Goal: Task Accomplishment & Management: Complete application form

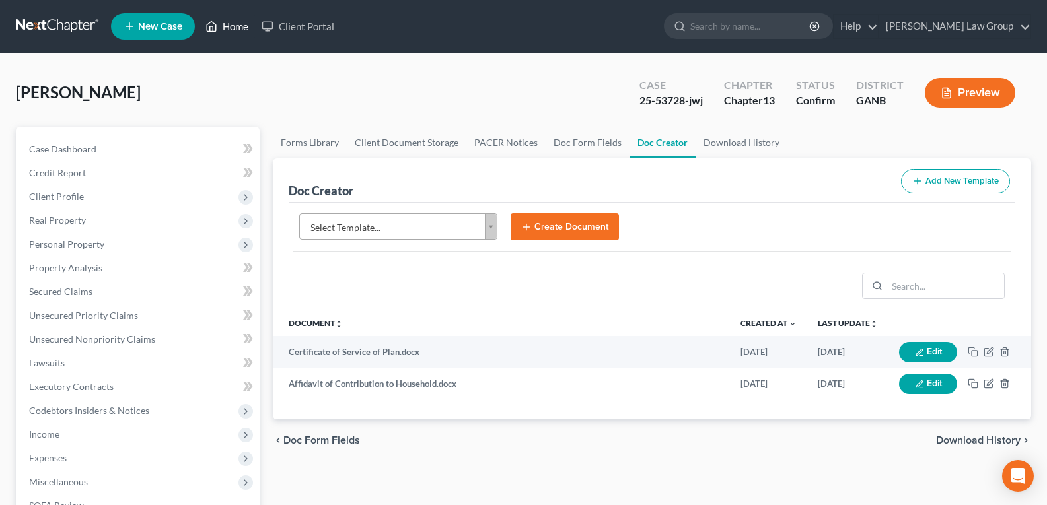
click at [219, 29] on link "Home" at bounding box center [227, 27] width 56 height 24
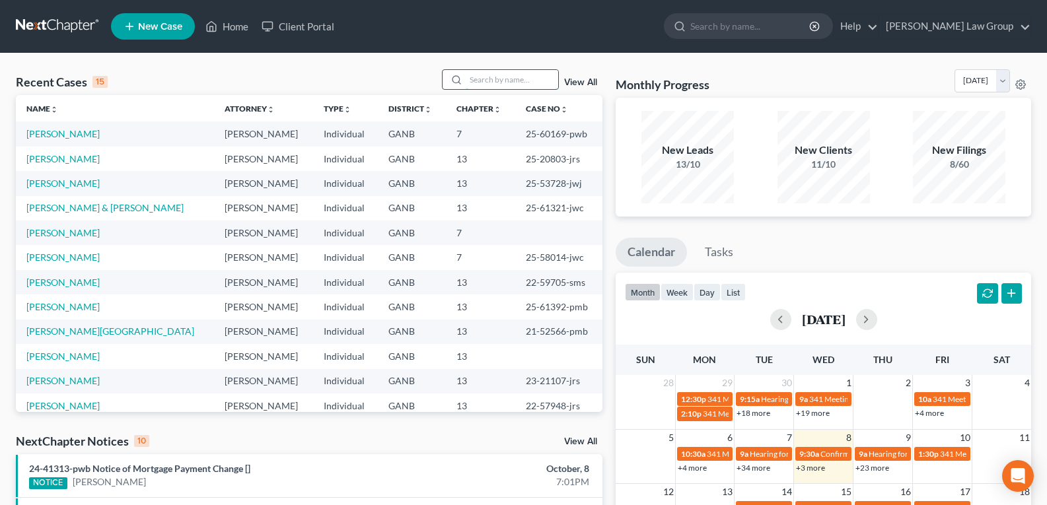
drag, startPoint x: 475, startPoint y: 70, endPoint x: 475, endPoint y: 88, distance: 17.8
click at [475, 71] on input "search" at bounding box center [512, 79] width 92 height 19
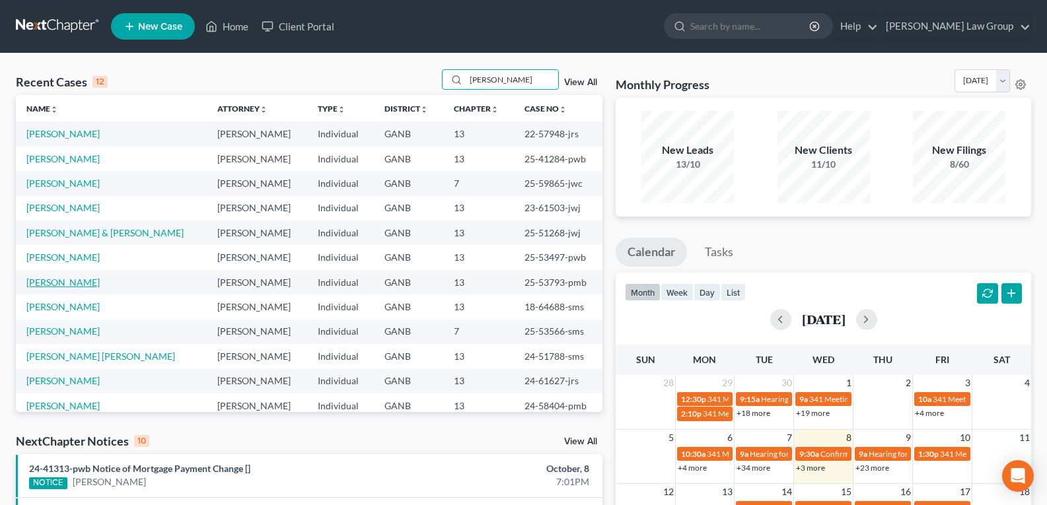
type input "[PERSON_NAME]"
click at [61, 281] on link "[PERSON_NAME]" at bounding box center [62, 282] width 73 height 11
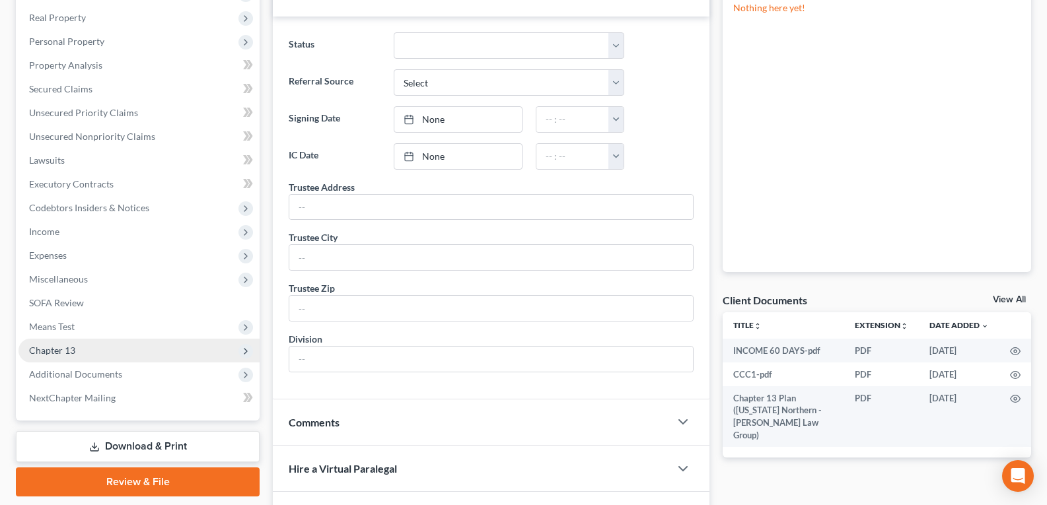
scroll to position [264, 0]
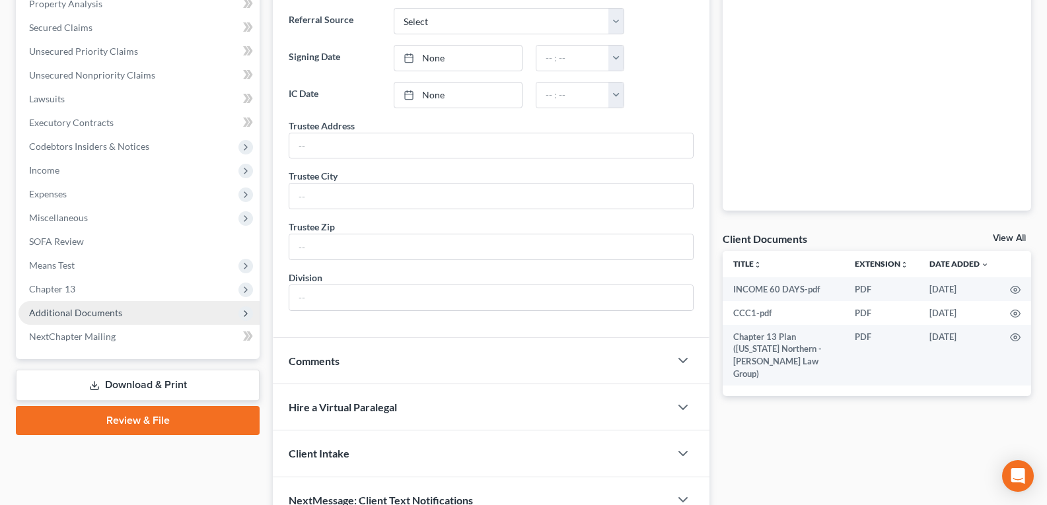
click at [63, 316] on span "Additional Documents" at bounding box center [75, 312] width 93 height 11
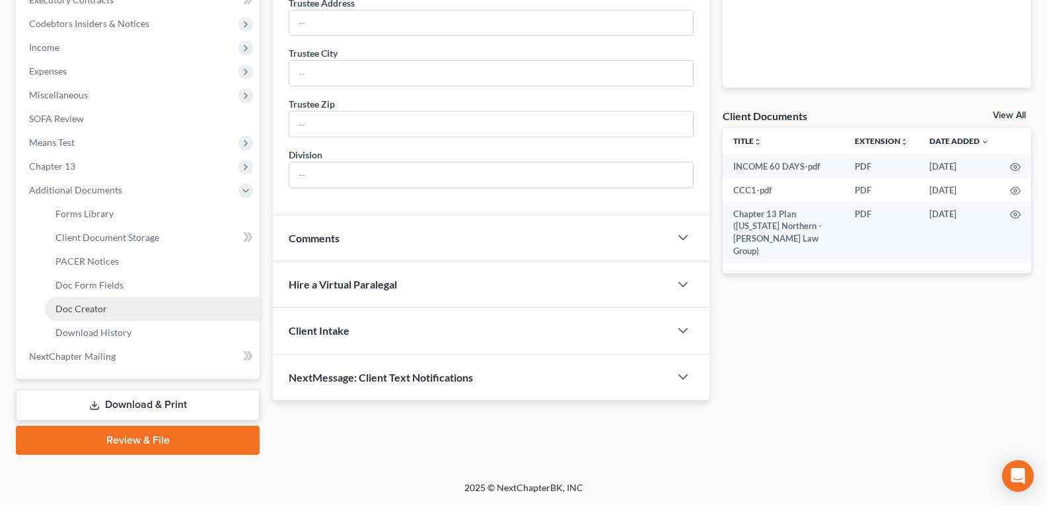
click at [67, 312] on span "Doc Creator" at bounding box center [81, 308] width 52 height 11
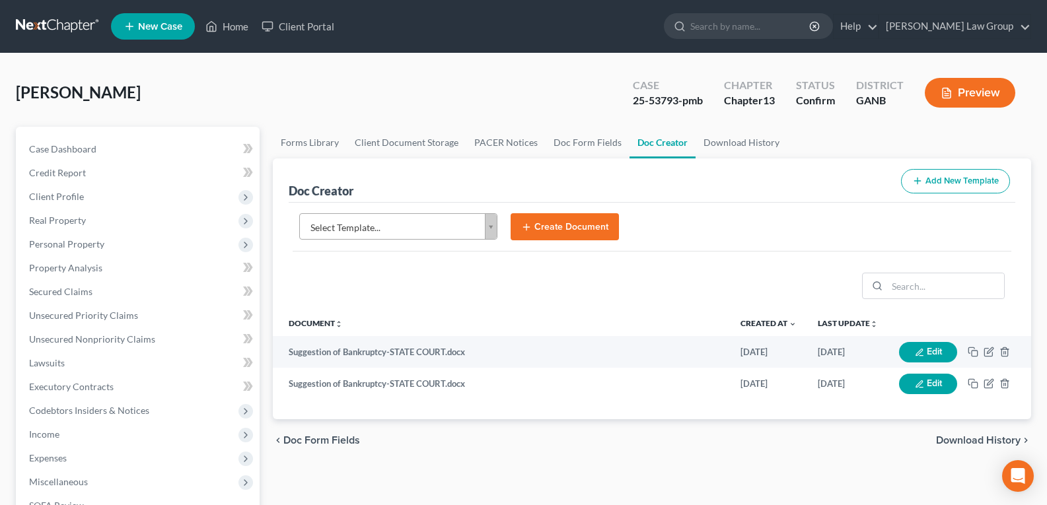
click at [489, 232] on body "Home New Case Client Portal [PERSON_NAME] Law Group [EMAIL_ADDRESS][DOMAIN_NAME…" at bounding box center [523, 446] width 1047 height 892
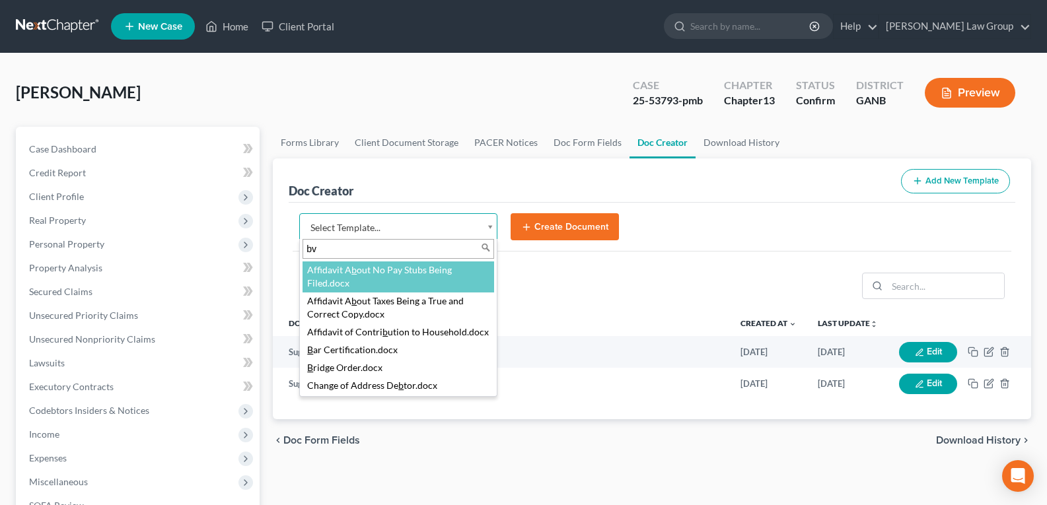
type input "b"
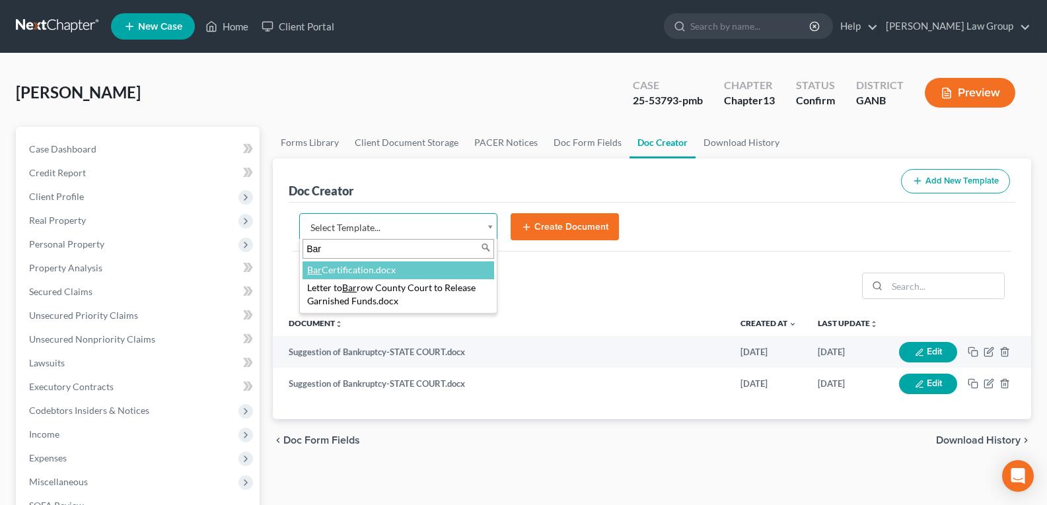
type input "Bar"
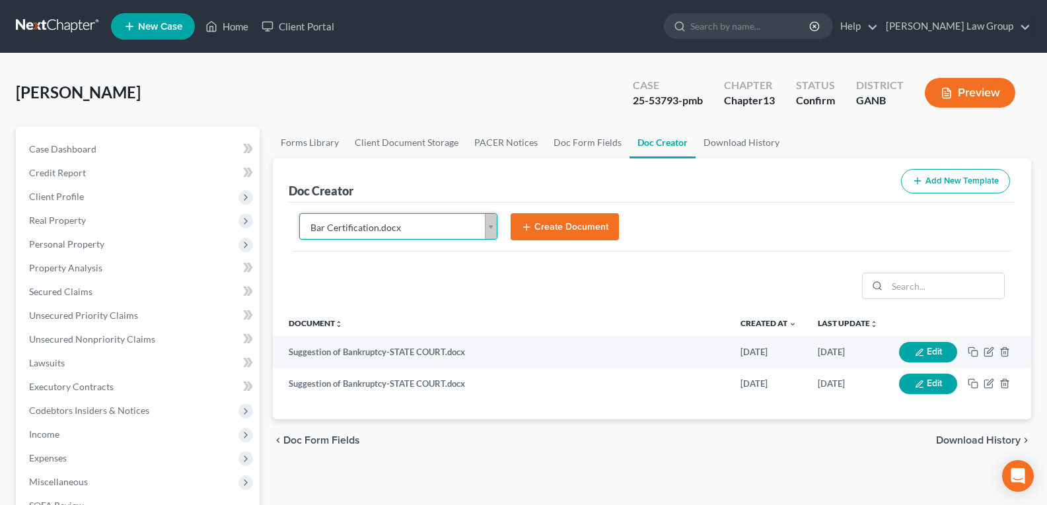
select select "111535"
click at [567, 223] on button "Create Document" at bounding box center [564, 227] width 108 height 28
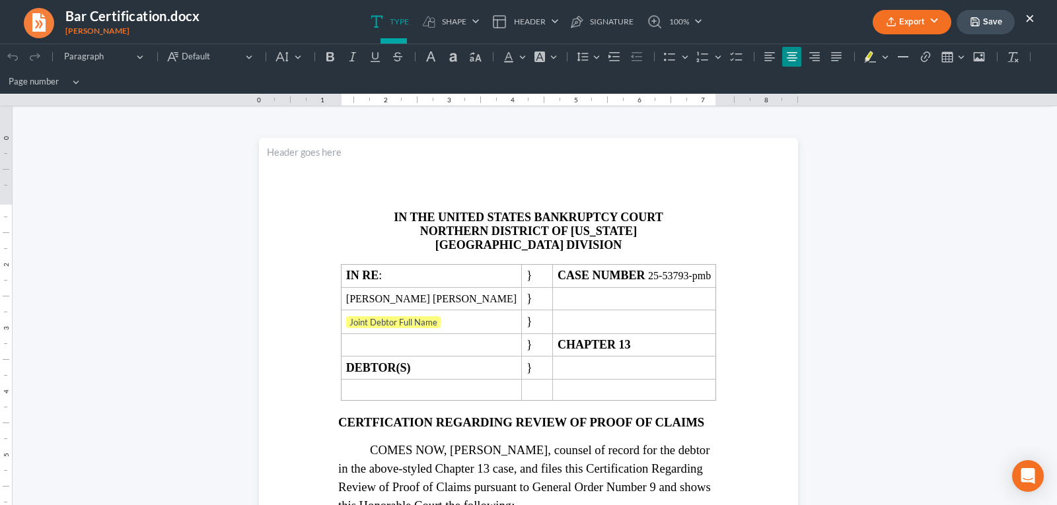
click at [927, 24] on button "Export" at bounding box center [911, 22] width 79 height 24
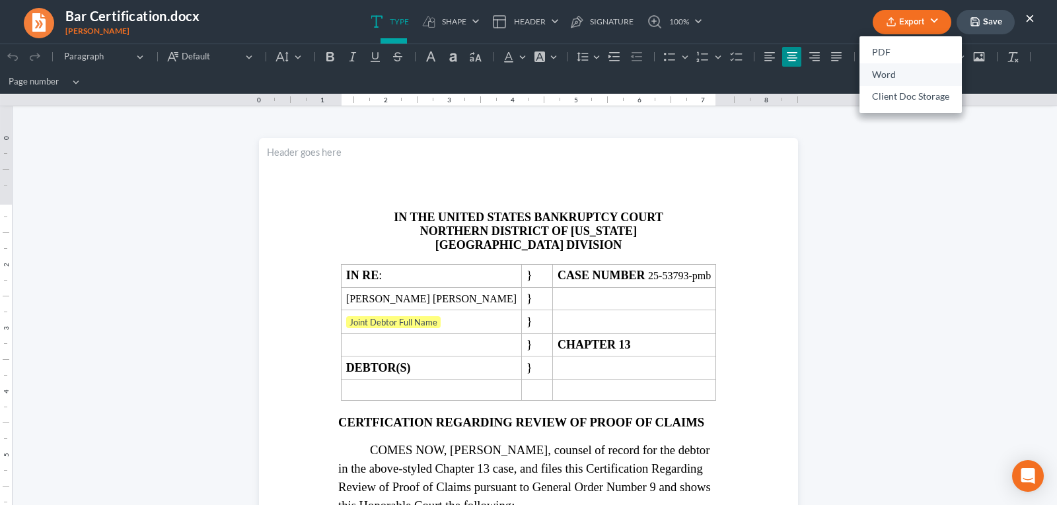
click at [893, 75] on link "Word" at bounding box center [910, 74] width 102 height 22
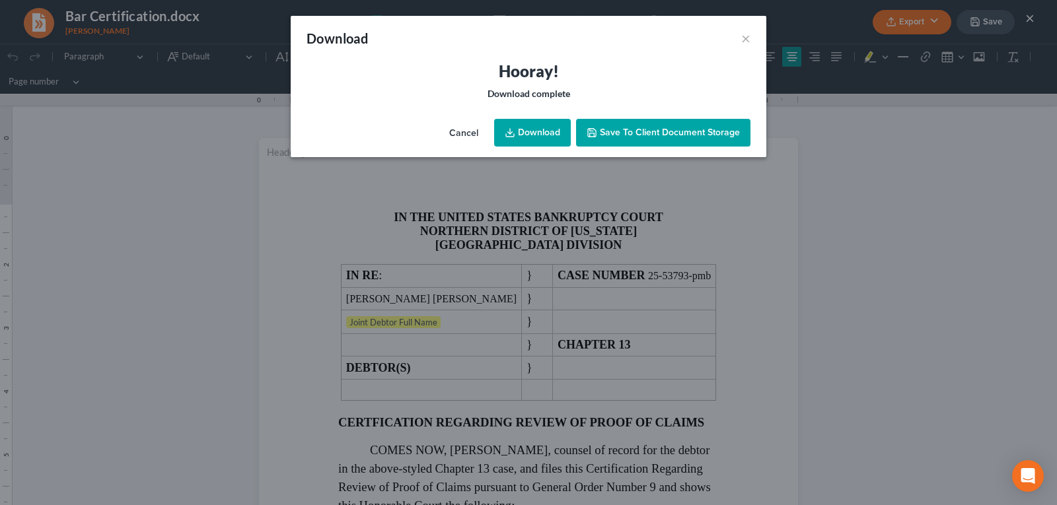
click at [534, 133] on link "Download" at bounding box center [532, 133] width 77 height 28
click at [746, 40] on button "×" at bounding box center [745, 38] width 9 height 16
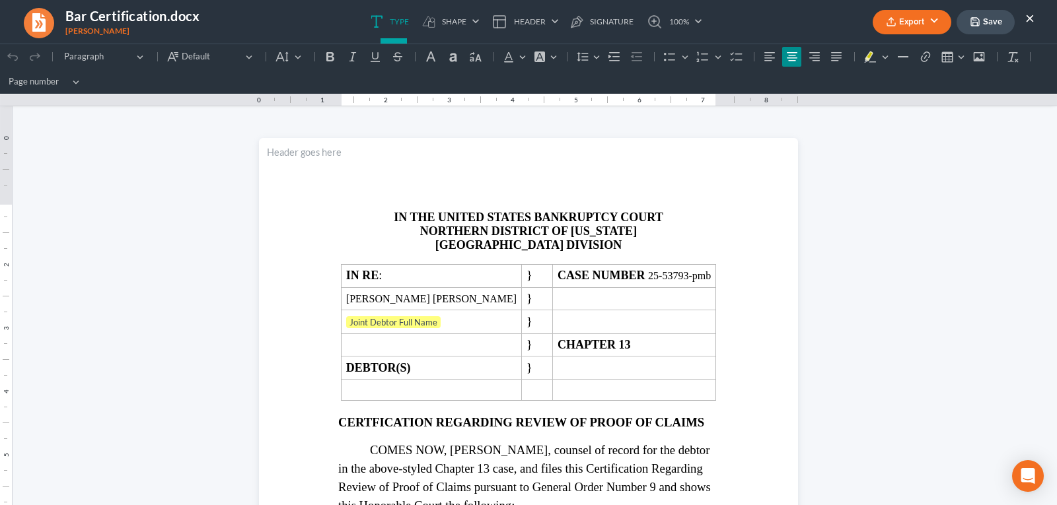
click at [1032, 20] on button "×" at bounding box center [1029, 18] width 9 height 16
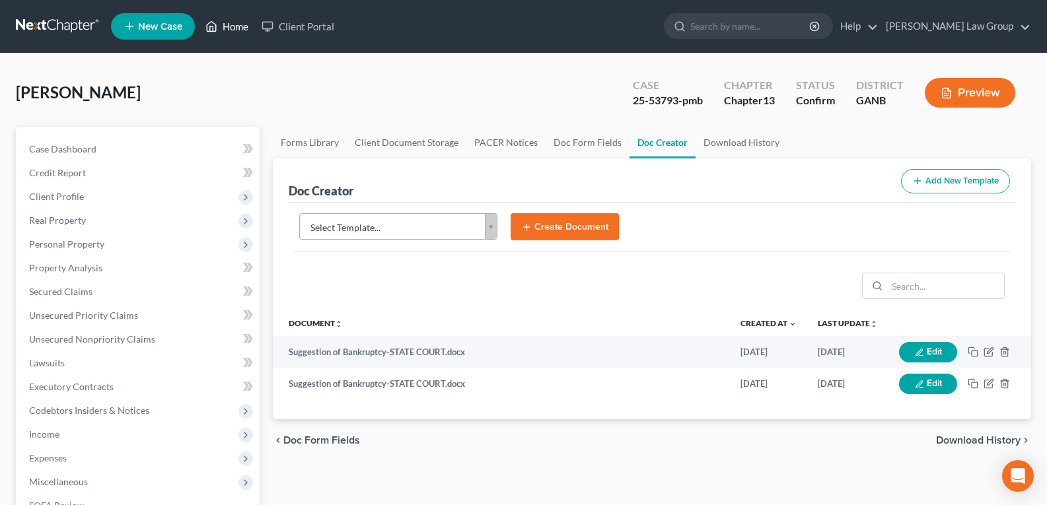
click at [224, 28] on link "Home" at bounding box center [227, 27] width 56 height 24
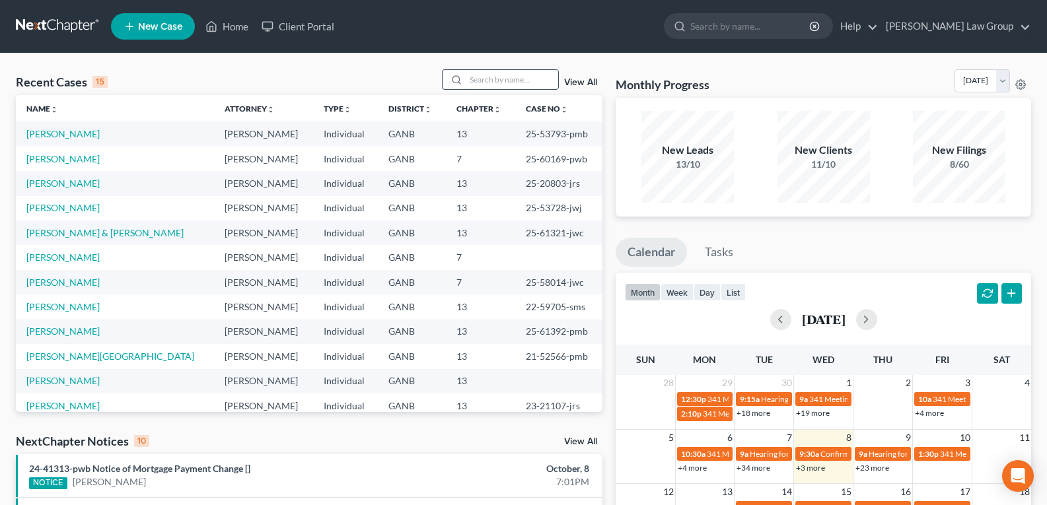
click at [477, 77] on input "search" at bounding box center [512, 79] width 92 height 19
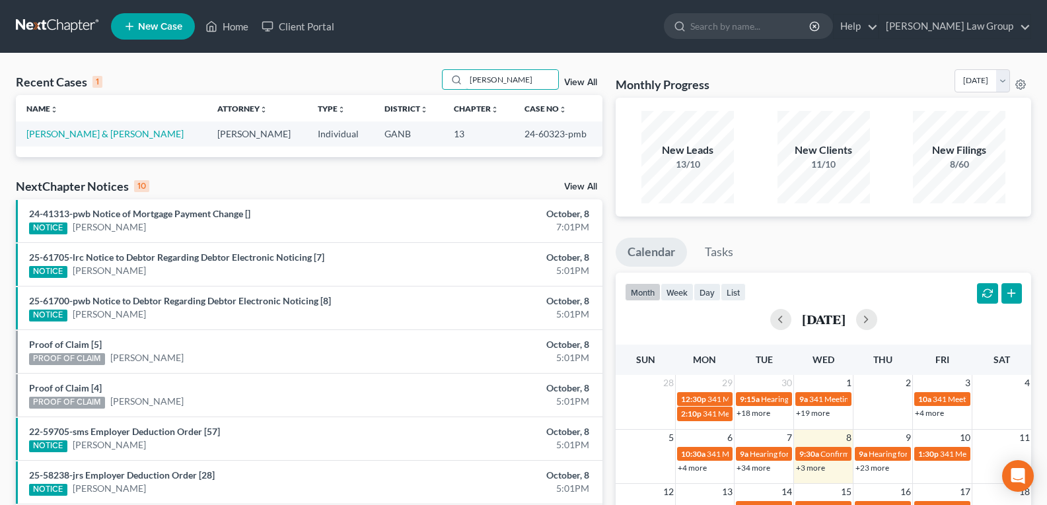
drag, startPoint x: 507, startPoint y: 82, endPoint x: 379, endPoint y: 71, distance: 128.5
click at [379, 71] on div "Recent Cases 1 [PERSON_NAME] View All" at bounding box center [309, 82] width 586 height 26
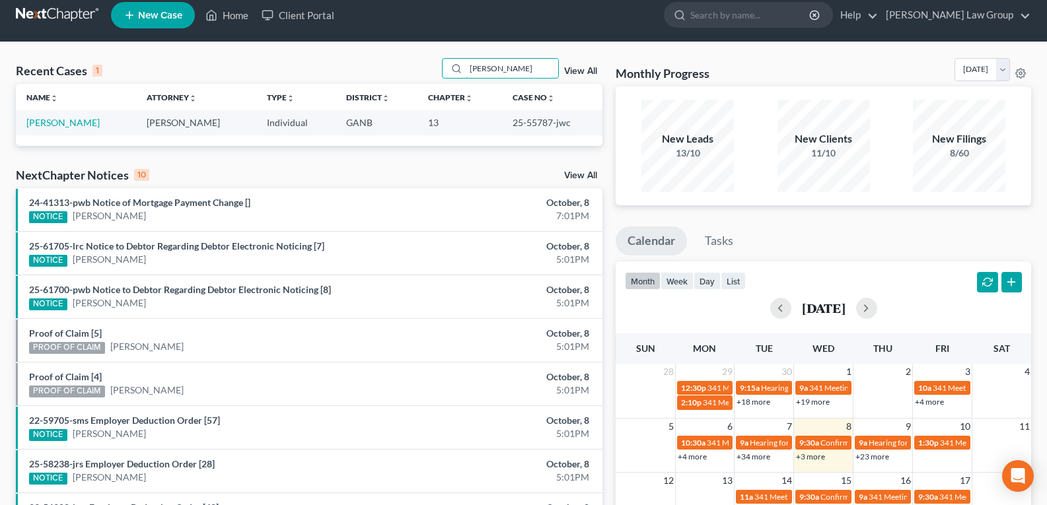
drag, startPoint x: 443, startPoint y: 66, endPoint x: 400, endPoint y: 66, distance: 42.9
click at [402, 66] on div "Recent Cases 1 [PERSON_NAME] View All" at bounding box center [309, 71] width 586 height 26
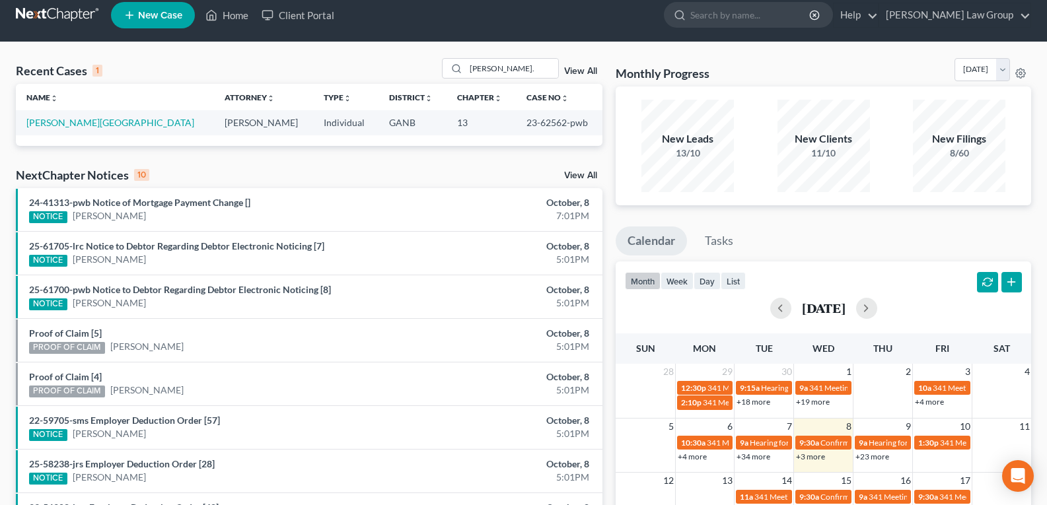
click at [810, 116] on div "New Clients 11/10" at bounding box center [823, 146] width 92 height 92
drag, startPoint x: 516, startPoint y: 67, endPoint x: 493, endPoint y: 67, distance: 23.1
click at [493, 67] on input "[PERSON_NAME]." at bounding box center [512, 68] width 92 height 19
drag, startPoint x: 508, startPoint y: 67, endPoint x: 425, endPoint y: 69, distance: 83.2
click at [425, 69] on div "Recent Cases 1 [PERSON_NAME]. View All" at bounding box center [309, 71] width 586 height 26
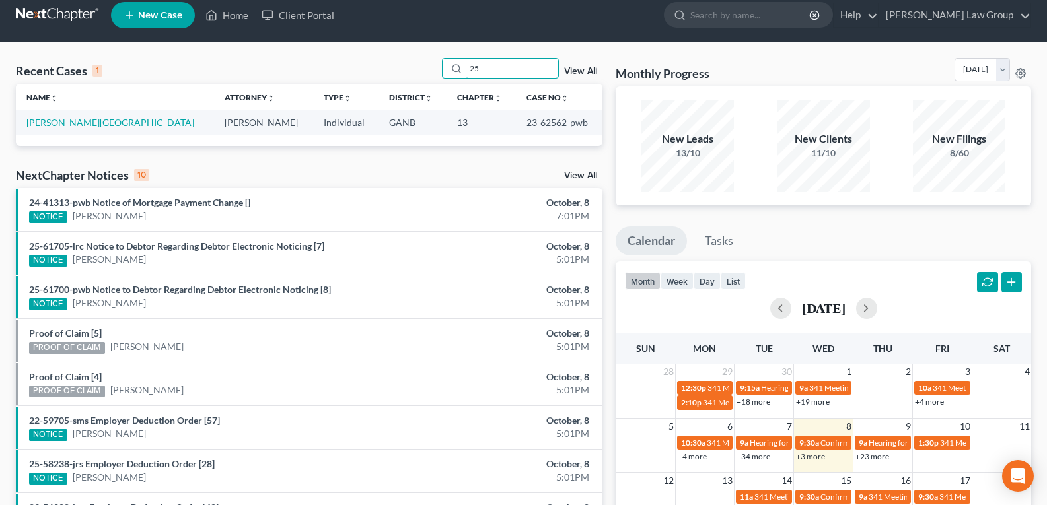
type input "2"
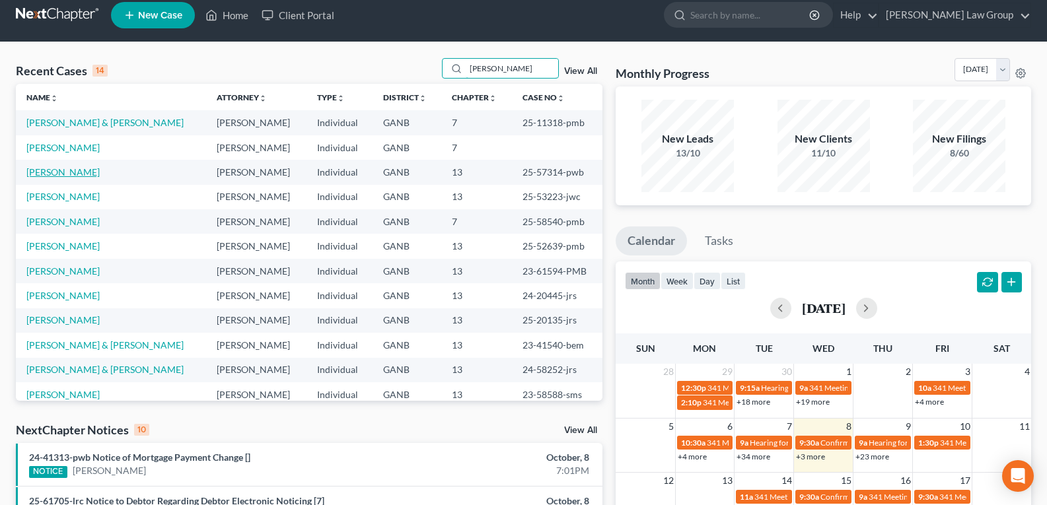
type input "[PERSON_NAME]"
click at [79, 173] on link "[PERSON_NAME]" at bounding box center [62, 171] width 73 height 11
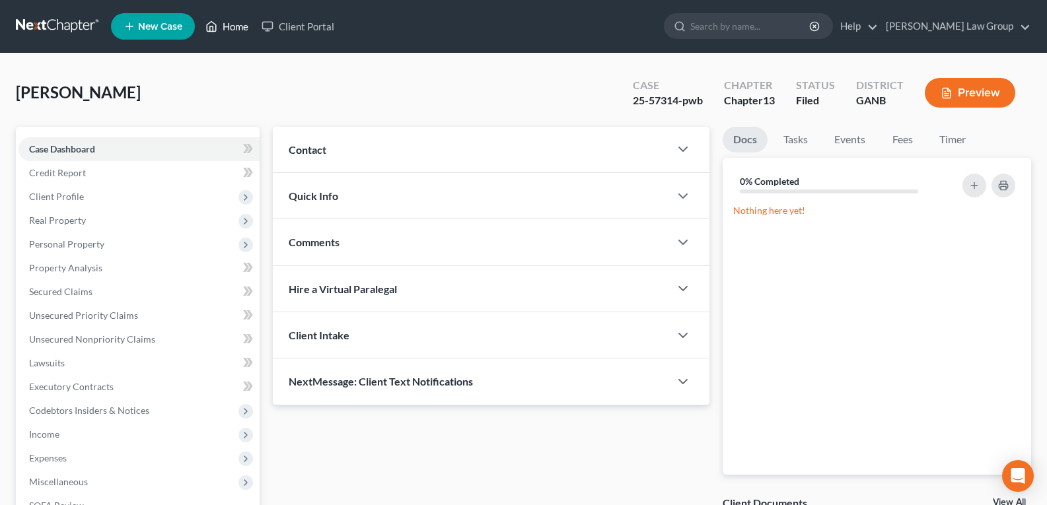
click at [228, 31] on link "Home" at bounding box center [227, 27] width 56 height 24
drag, startPoint x: 226, startPoint y: 27, endPoint x: 246, endPoint y: 55, distance: 34.1
click at [227, 27] on link "Home" at bounding box center [227, 27] width 56 height 24
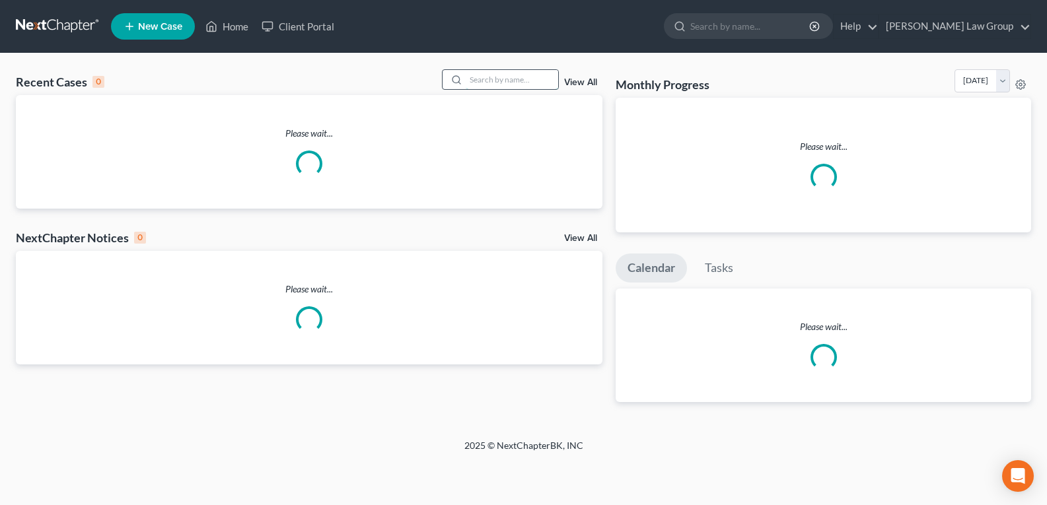
click at [490, 80] on input "search" at bounding box center [512, 79] width 92 height 19
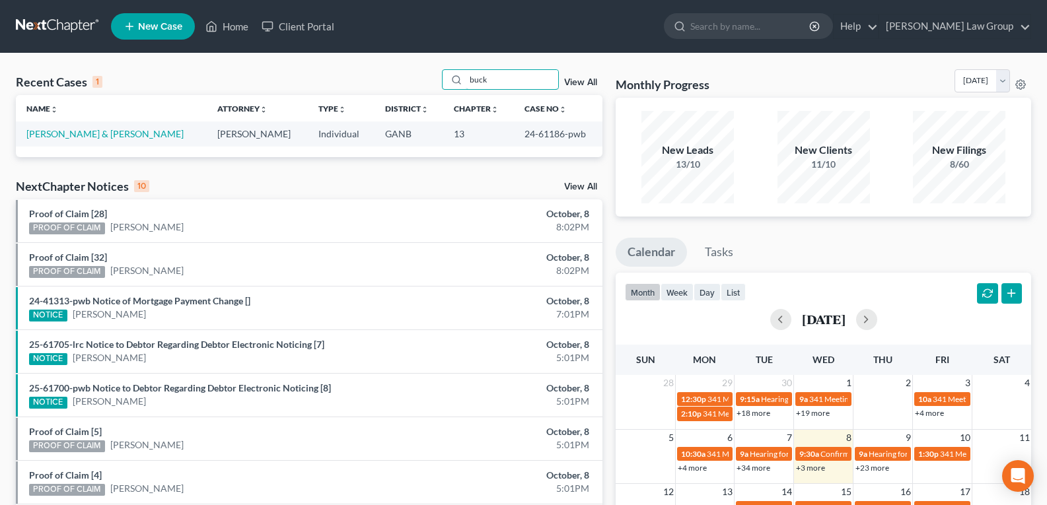
drag, startPoint x: 499, startPoint y: 87, endPoint x: 431, endPoint y: 73, distance: 68.6
click at [431, 73] on div "Recent Cases 1 buck View All" at bounding box center [309, 82] width 586 height 26
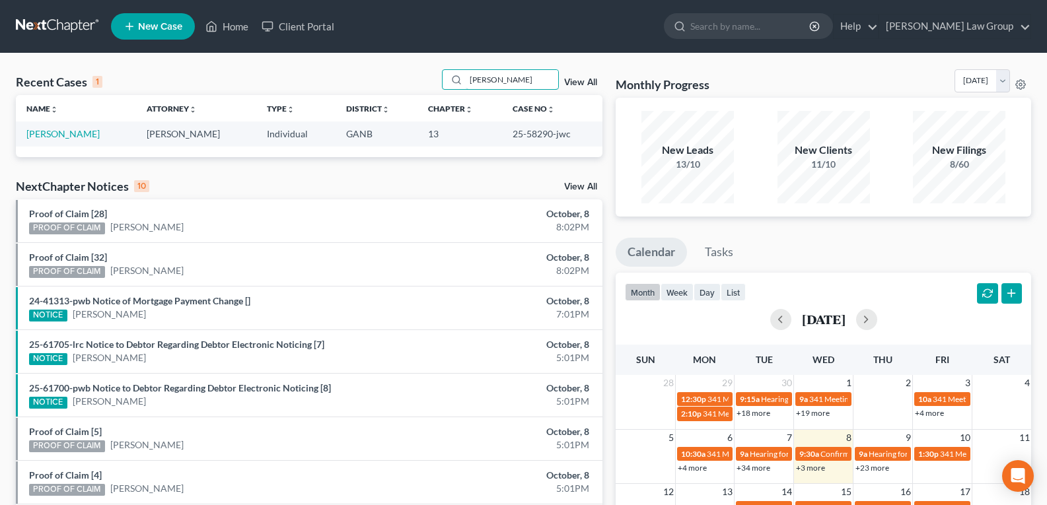
type input "[PERSON_NAME]"
click at [47, 137] on link "[PERSON_NAME]" at bounding box center [62, 133] width 73 height 11
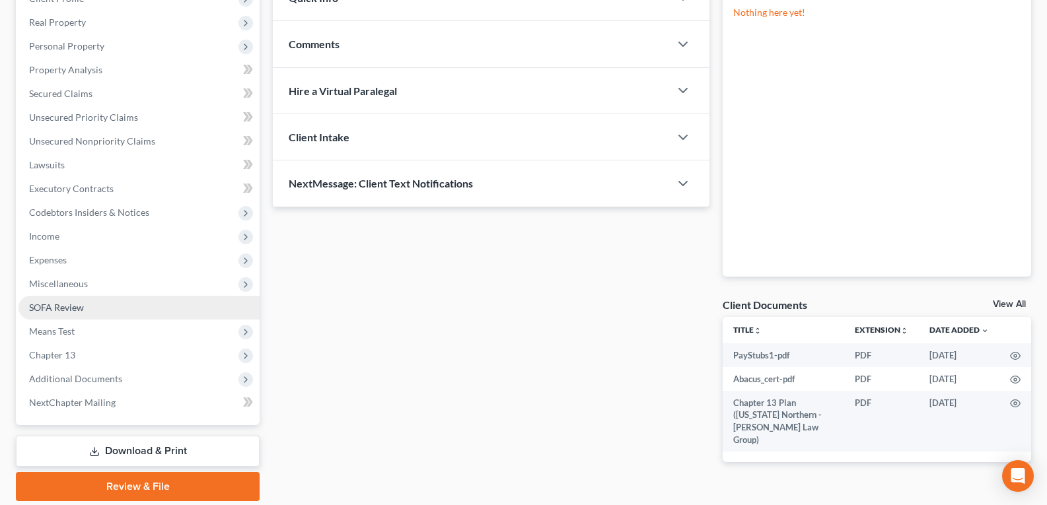
click at [77, 312] on span "SOFA Review" at bounding box center [56, 307] width 55 height 11
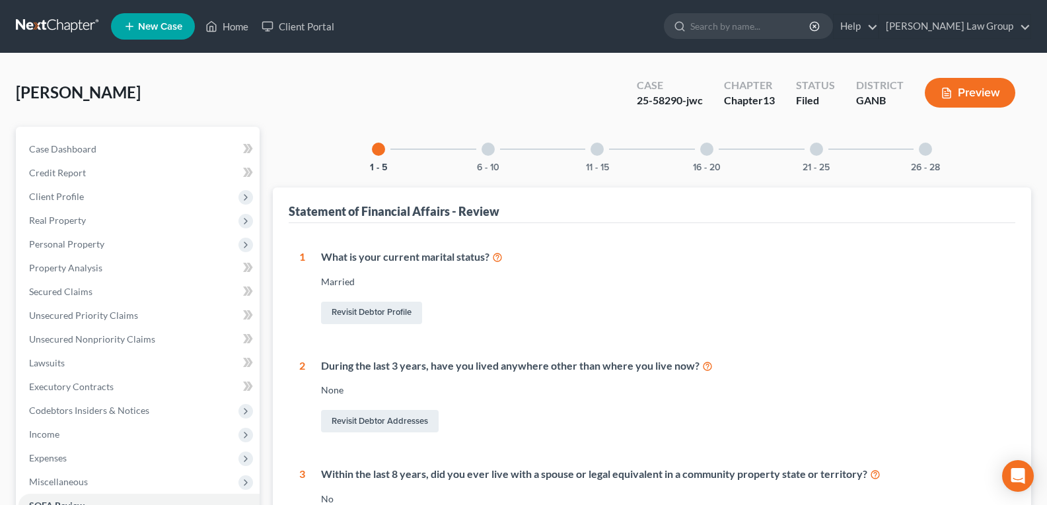
click at [922, 153] on div at bounding box center [924, 149] width 13 height 13
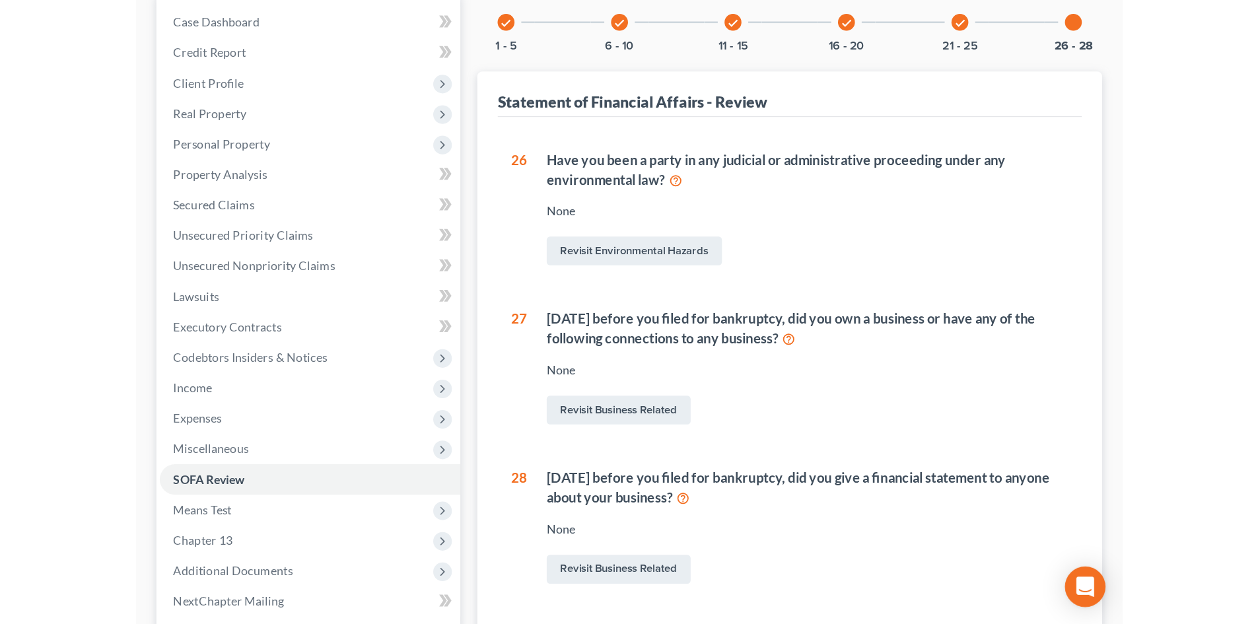
scroll to position [125, 0]
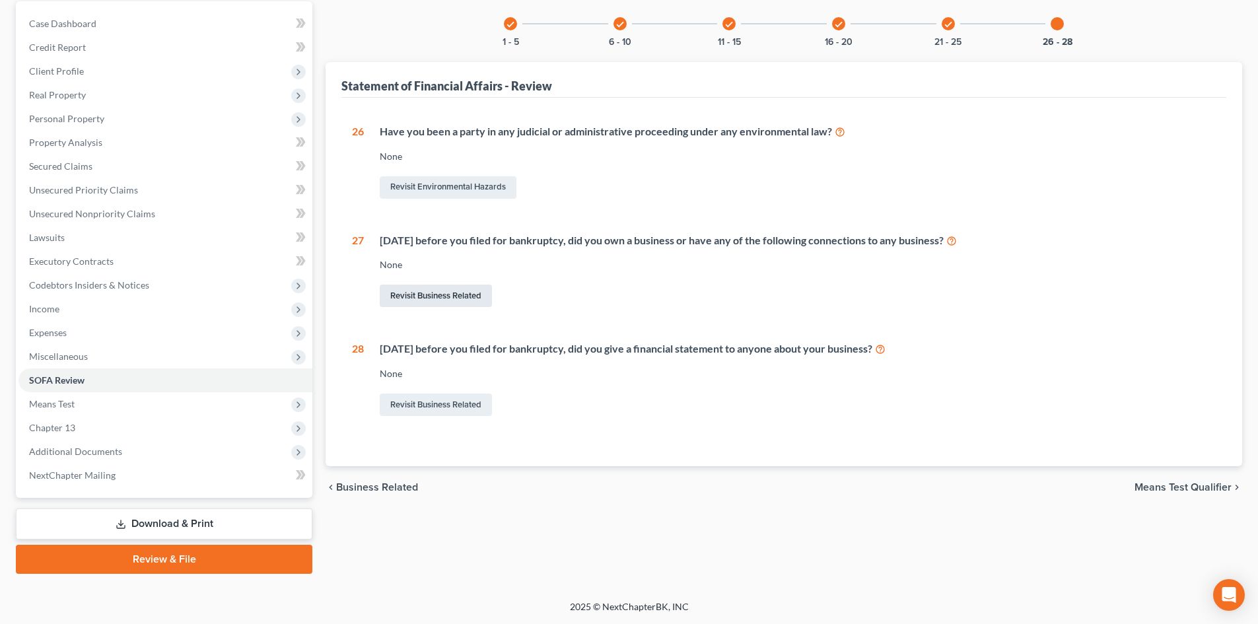
click at [433, 299] on link "Revisit Business Related" at bounding box center [436, 296] width 112 height 22
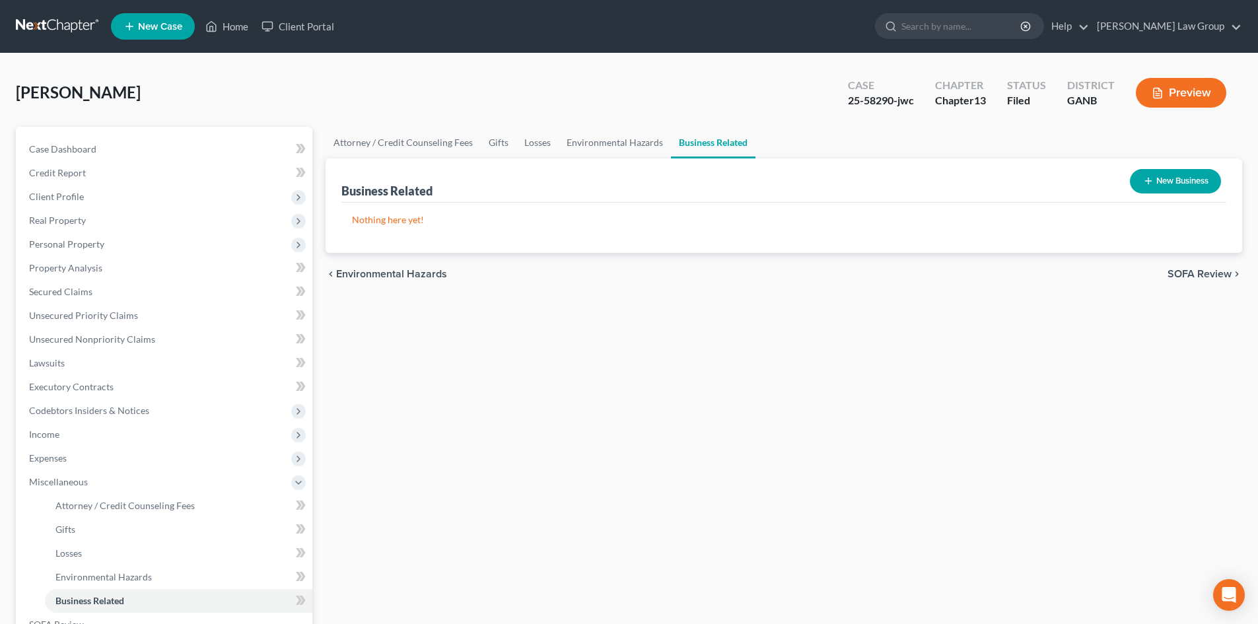
click at [1046, 184] on button "New Business" at bounding box center [1175, 181] width 91 height 24
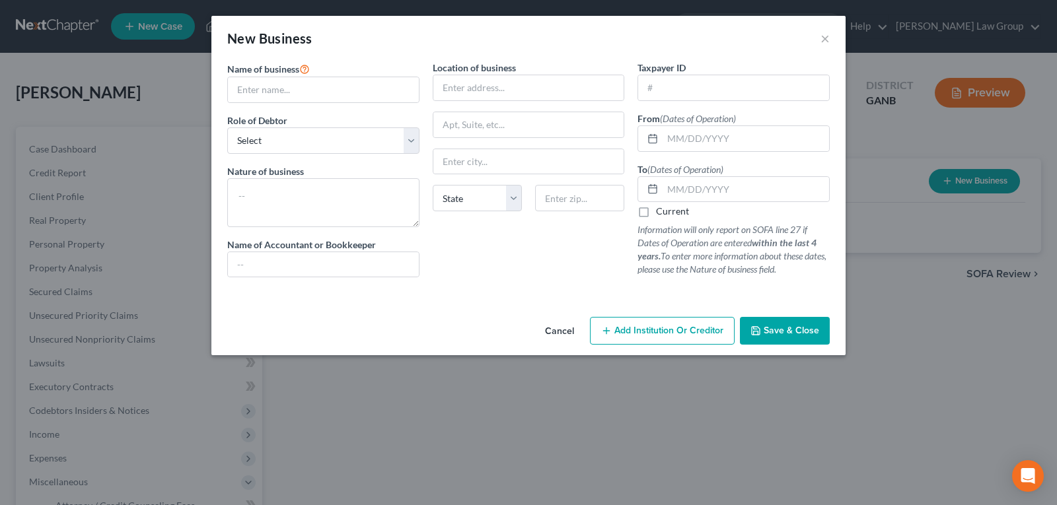
drag, startPoint x: 571, startPoint y: 335, endPoint x: 563, endPoint y: 335, distance: 7.9
click at [569, 335] on button "Cancel" at bounding box center [559, 331] width 50 height 26
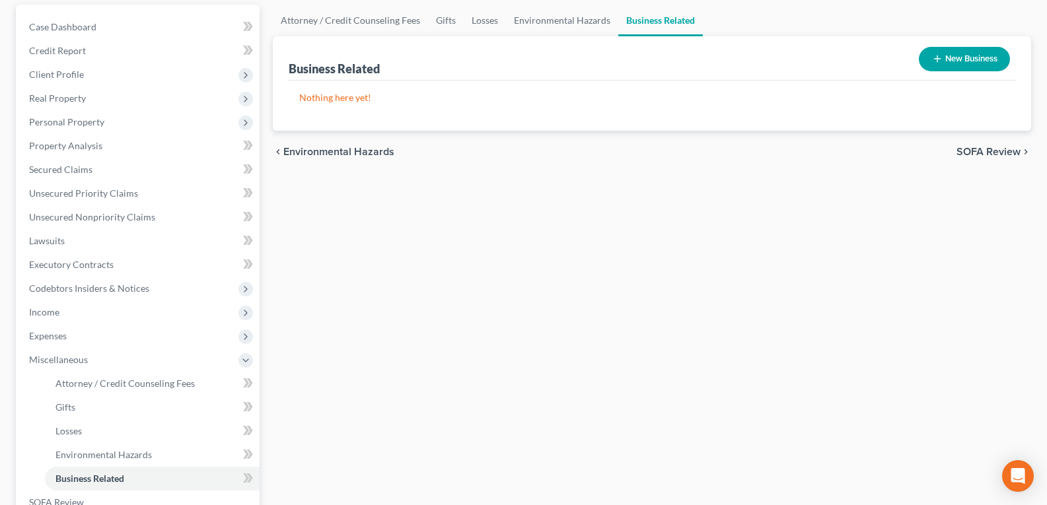
scroll to position [132, 0]
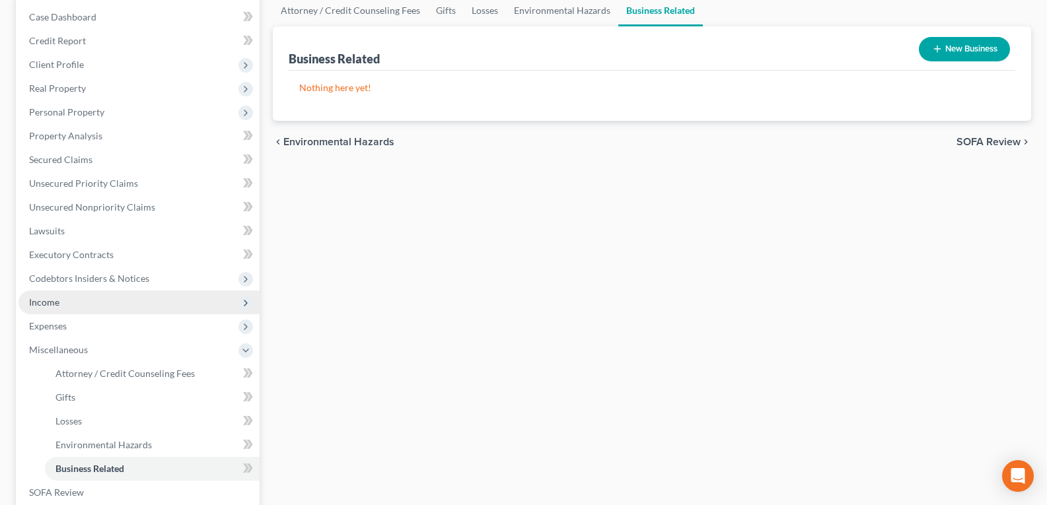
click at [40, 305] on span "Income" at bounding box center [44, 301] width 30 height 11
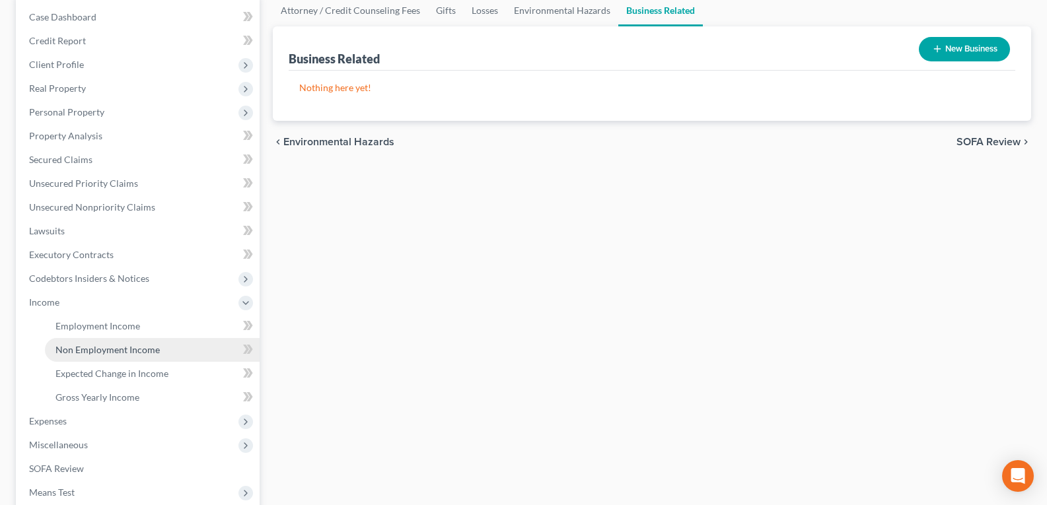
click at [87, 347] on span "Non Employment Income" at bounding box center [107, 349] width 104 height 11
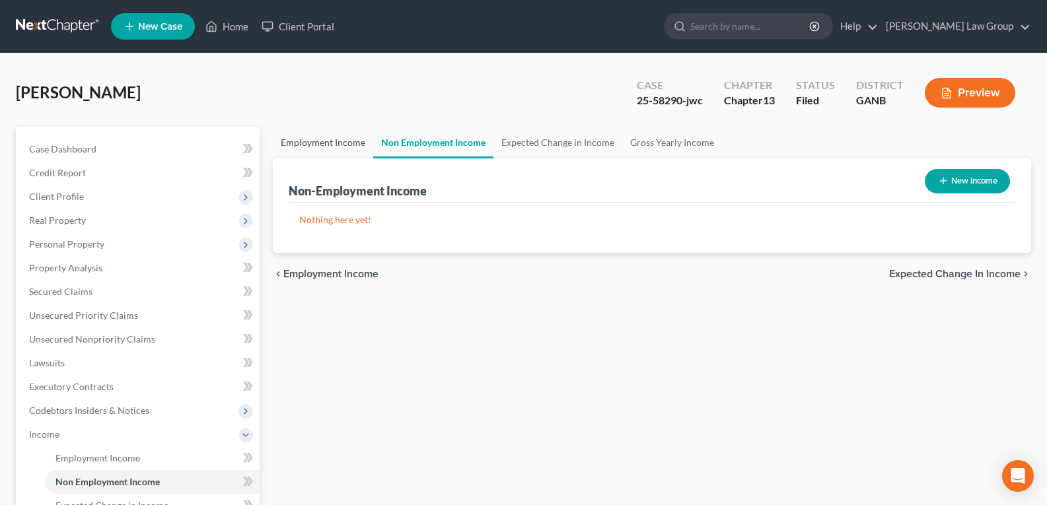
click at [332, 135] on link "Employment Income" at bounding box center [323, 143] width 100 height 32
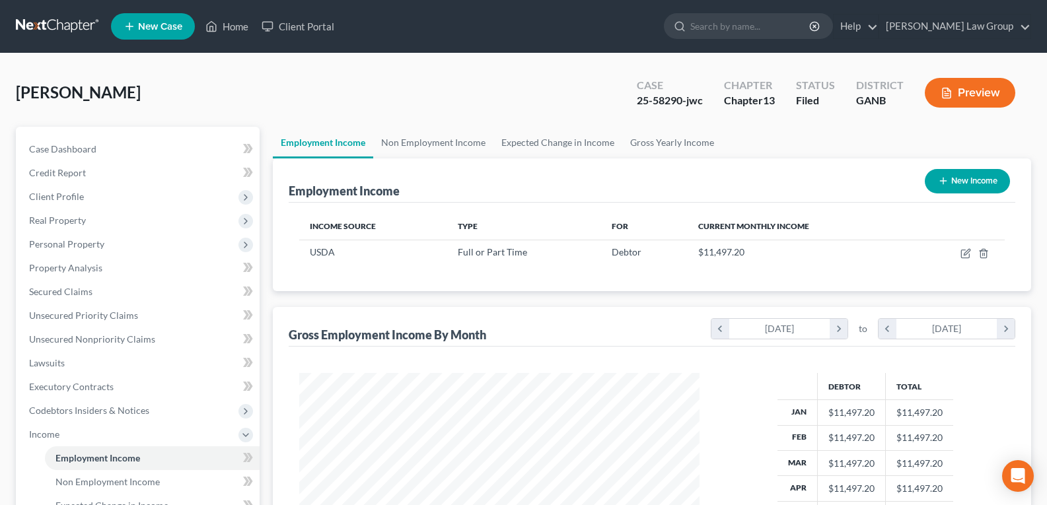
scroll to position [237, 427]
click at [674, 133] on link "Gross Yearly Income" at bounding box center [672, 143] width 100 height 32
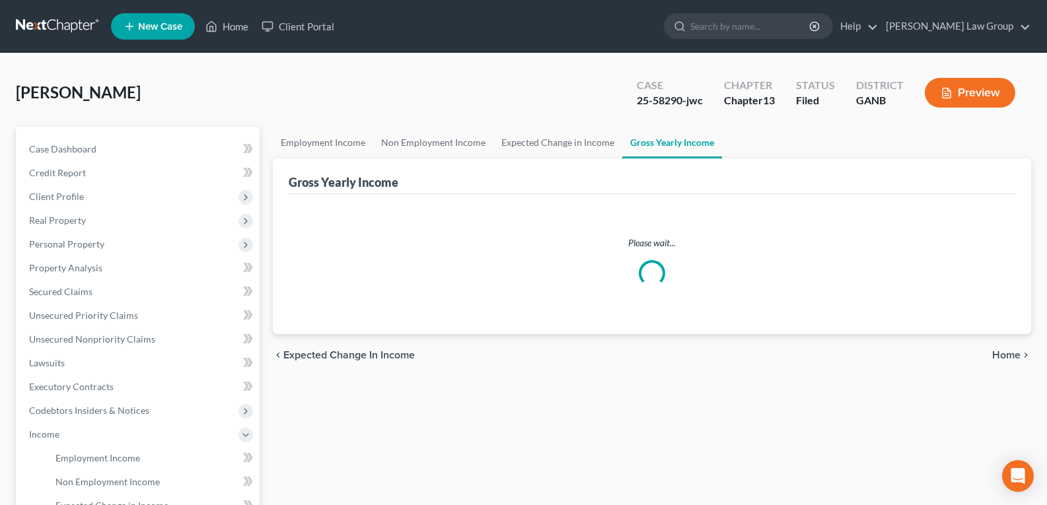
click at [668, 145] on link "Gross Yearly Income" at bounding box center [672, 143] width 100 height 32
